Goal: Information Seeking & Learning: Learn about a topic

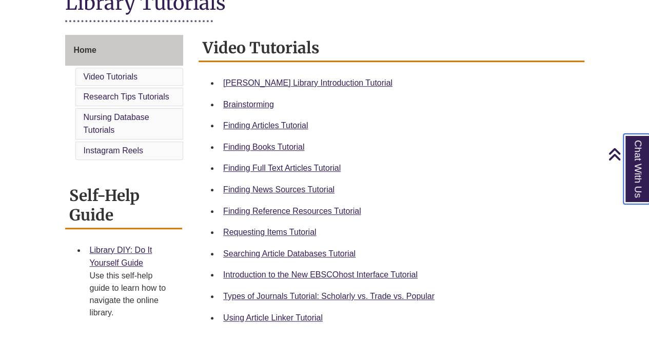
scroll to position [256, 0]
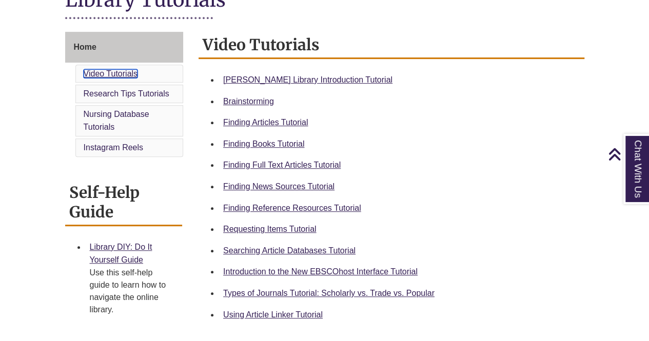
click at [114, 72] on link "Video Tutorials" at bounding box center [111, 73] width 54 height 9
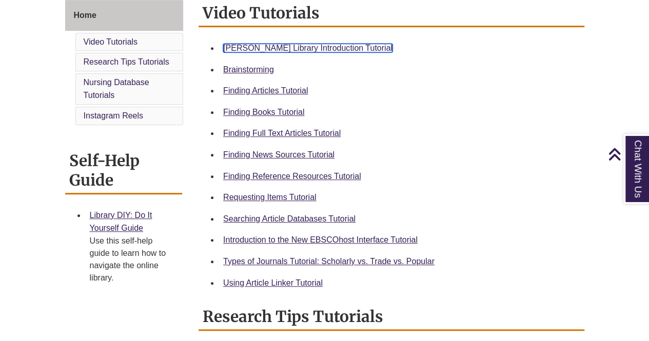
click at [261, 48] on link "[PERSON_NAME] Library Introduction Tutorial" at bounding box center [307, 48] width 169 height 9
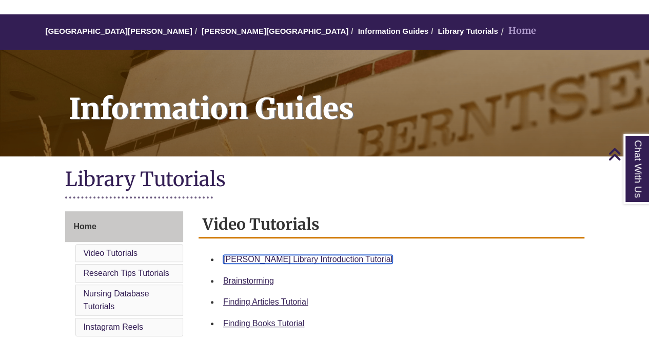
scroll to position [0, 0]
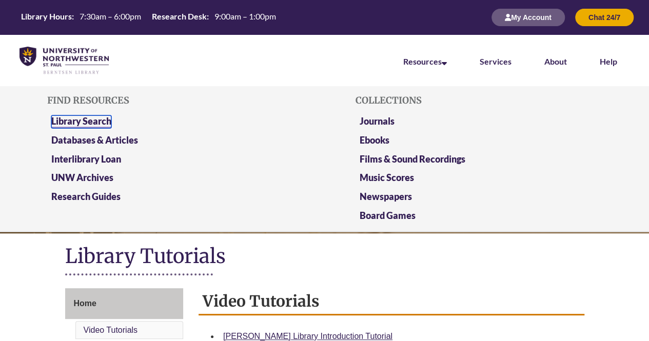
click at [75, 117] on link "Library Search" at bounding box center [81, 121] width 60 height 13
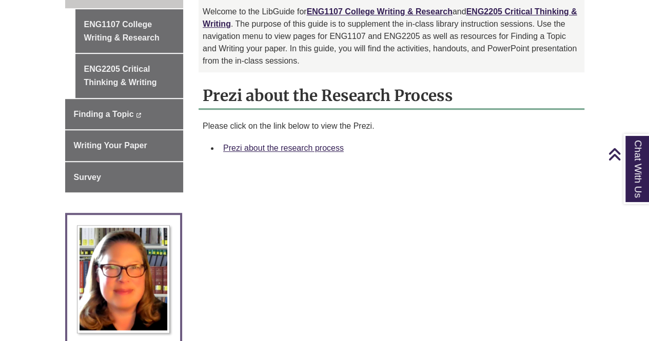
scroll to position [359, 0]
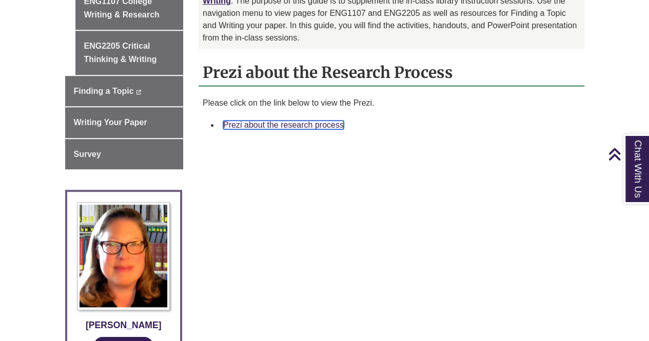
click at [256, 121] on link "Prezi about the research process" at bounding box center [283, 125] width 121 height 9
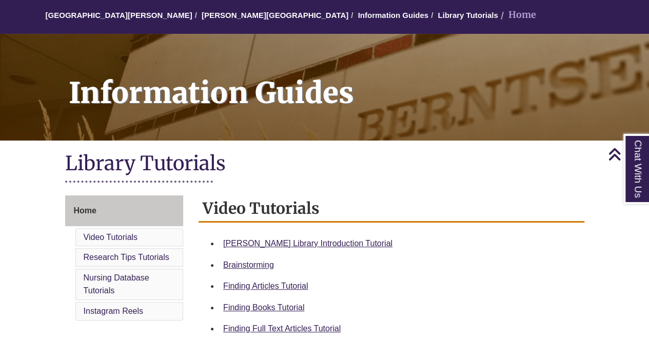
scroll to position [51, 0]
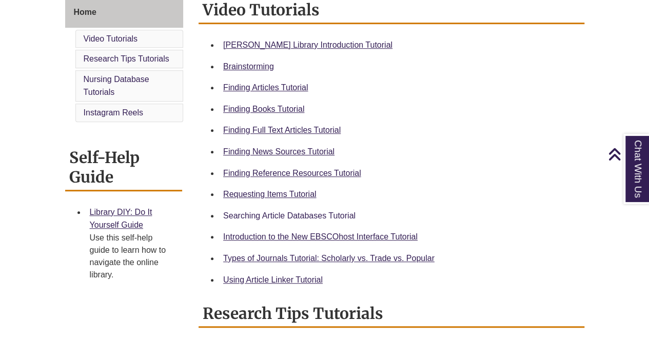
scroll to position [308, 0]
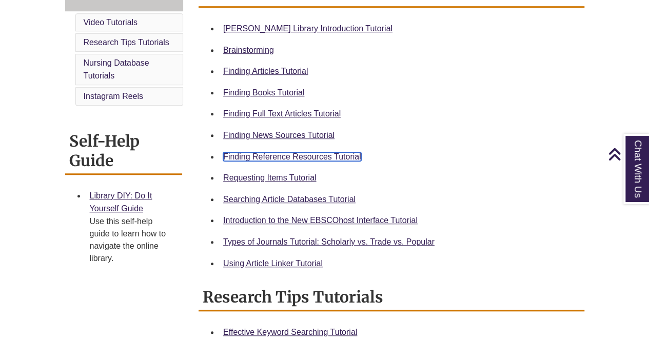
click at [275, 156] on link "Finding Reference Resources Tutorial" at bounding box center [292, 156] width 138 height 9
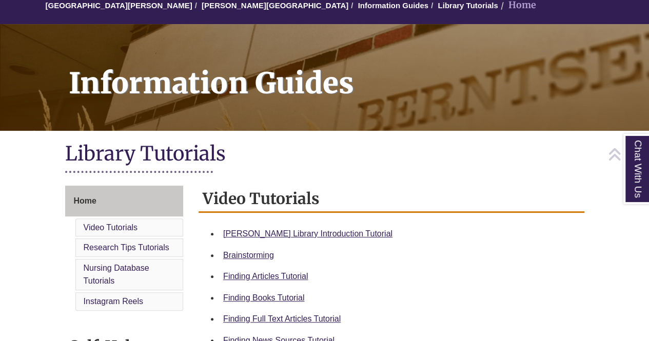
scroll to position [0, 0]
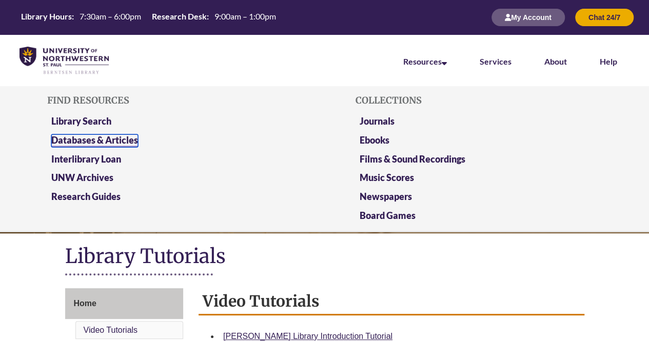
click at [101, 141] on link "Databases & Articles" at bounding box center [94, 140] width 87 height 13
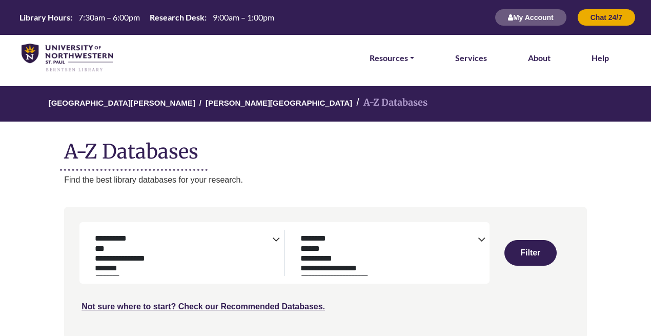
select select "Database Subject Filter"
select select "Database Types Filter"
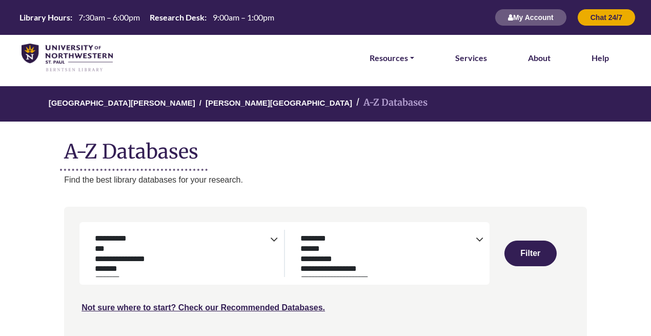
select select "Database Subject Filter"
select select "Database Types Filter"
select select "Database Subject Filter"
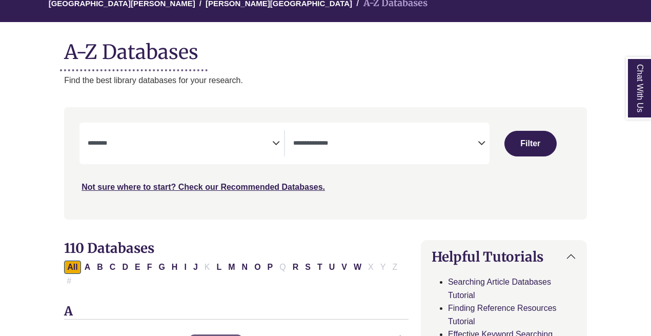
scroll to position [103, 0]
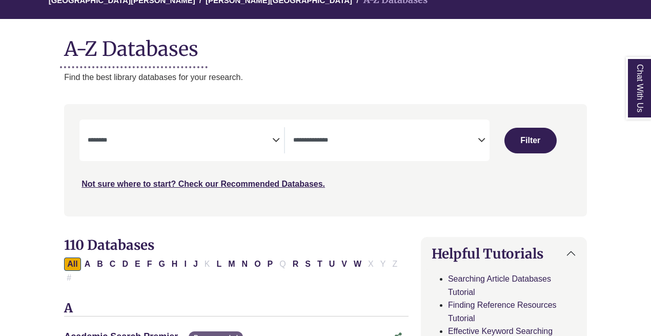
click at [217, 137] on textarea "Search" at bounding box center [180, 141] width 185 height 8
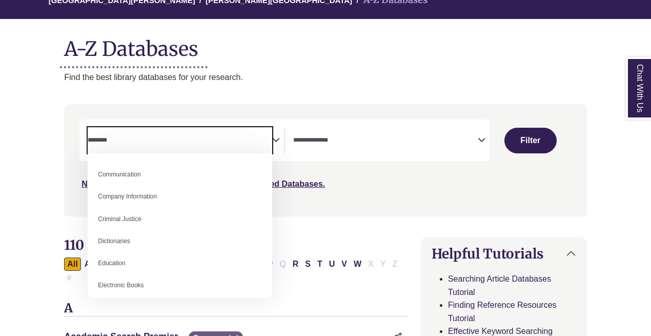
scroll to position [0, 0]
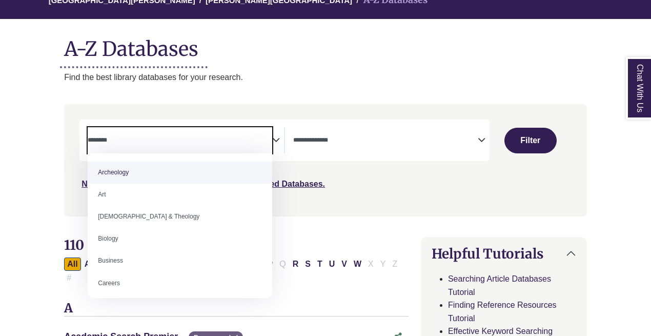
click at [172, 138] on textarea "Search" at bounding box center [180, 141] width 185 height 8
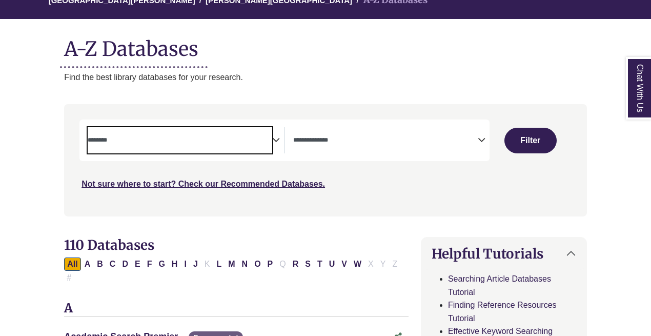
click at [341, 136] on span "Search filters" at bounding box center [385, 138] width 185 height 9
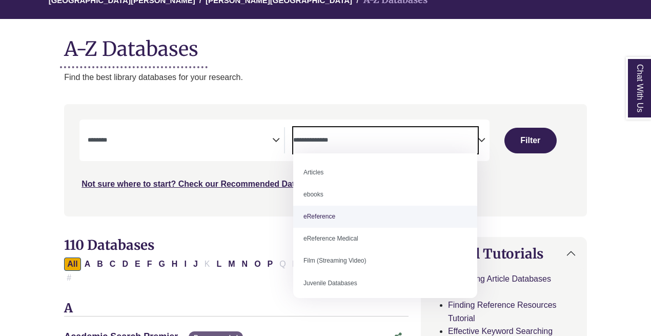
select select "*****"
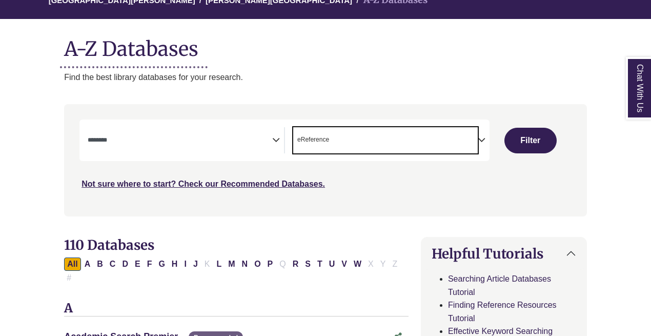
scroll to position [20, 0]
click at [253, 145] on span "Search filters" at bounding box center [180, 140] width 185 height 26
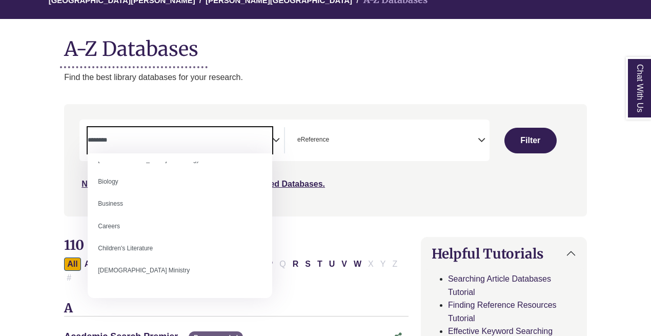
scroll to position [0, 0]
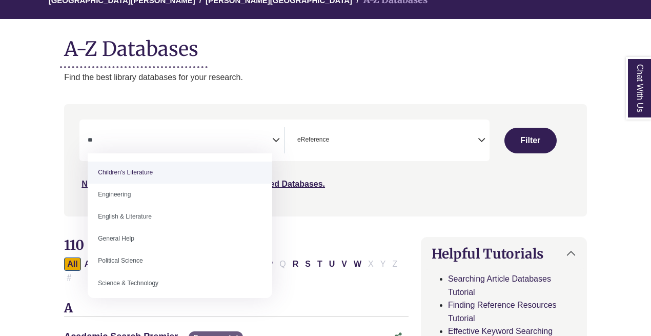
click at [121, 138] on textarea "**" at bounding box center [180, 141] width 185 height 8
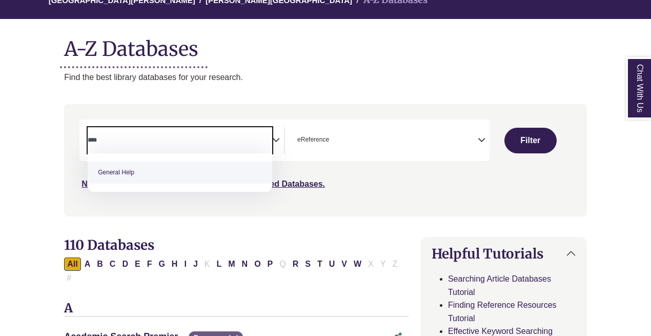
type textarea "****"
select select "*****"
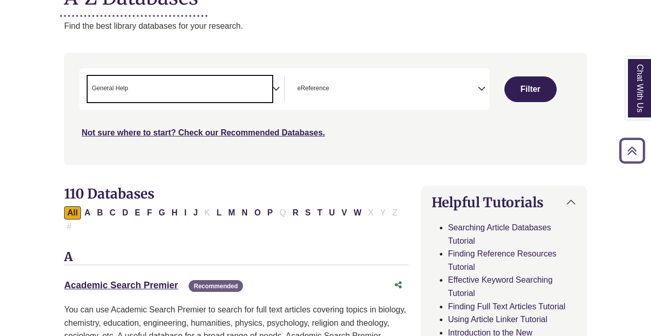
scroll to position [103, 0]
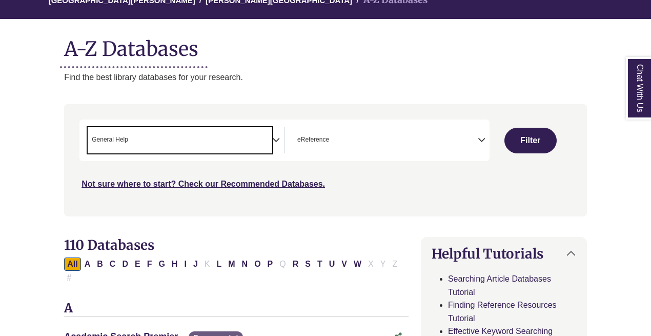
click at [529, 140] on button "Filter" at bounding box center [531, 141] width 52 height 26
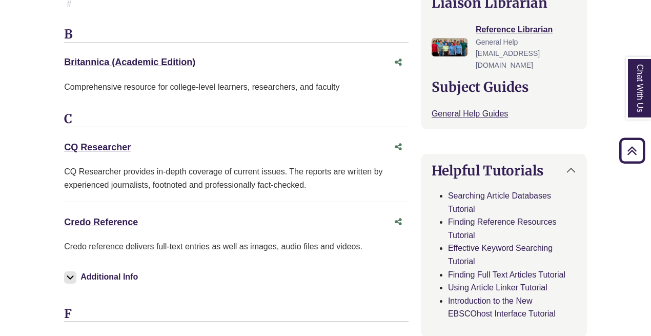
scroll to position [410, 0]
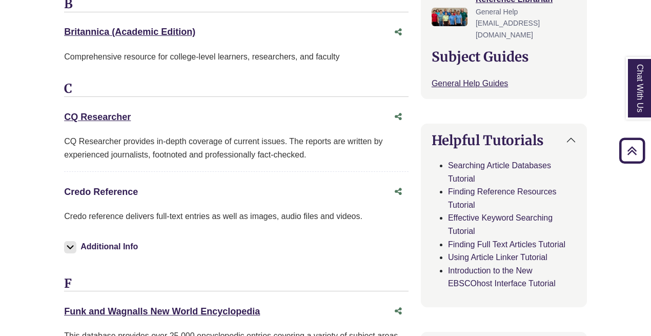
click at [113, 187] on link "Credo Reference This link opens in a new window" at bounding box center [101, 192] width 74 height 10
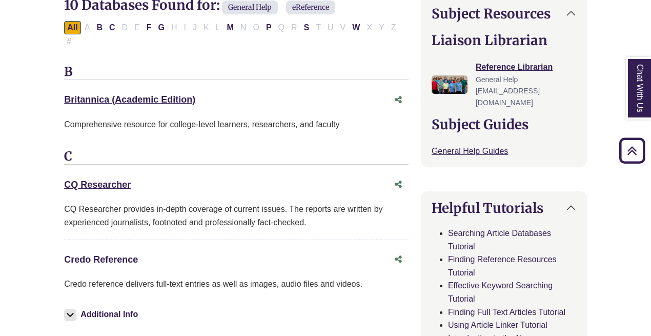
scroll to position [359, 0]
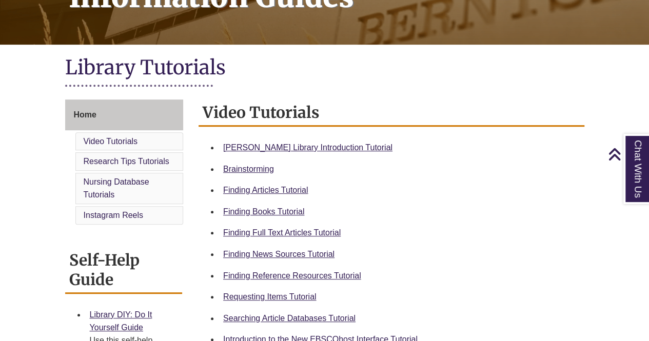
scroll to position [205, 0]
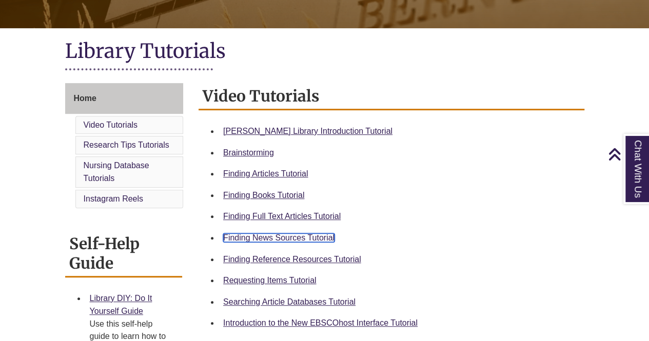
click at [282, 236] on link "Finding News Sources Tutorial" at bounding box center [278, 237] width 111 height 9
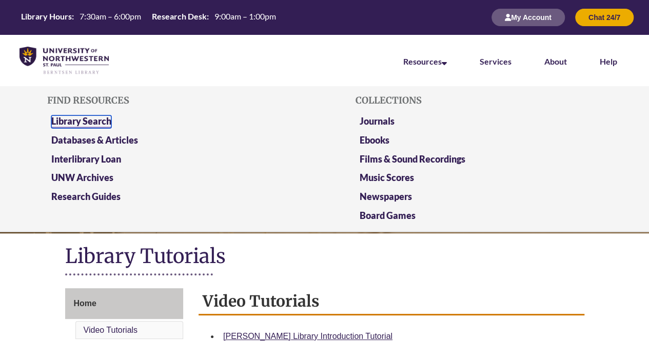
click at [81, 120] on link "Library Search" at bounding box center [81, 121] width 60 height 13
